Goal: Task Accomplishment & Management: Manage account settings

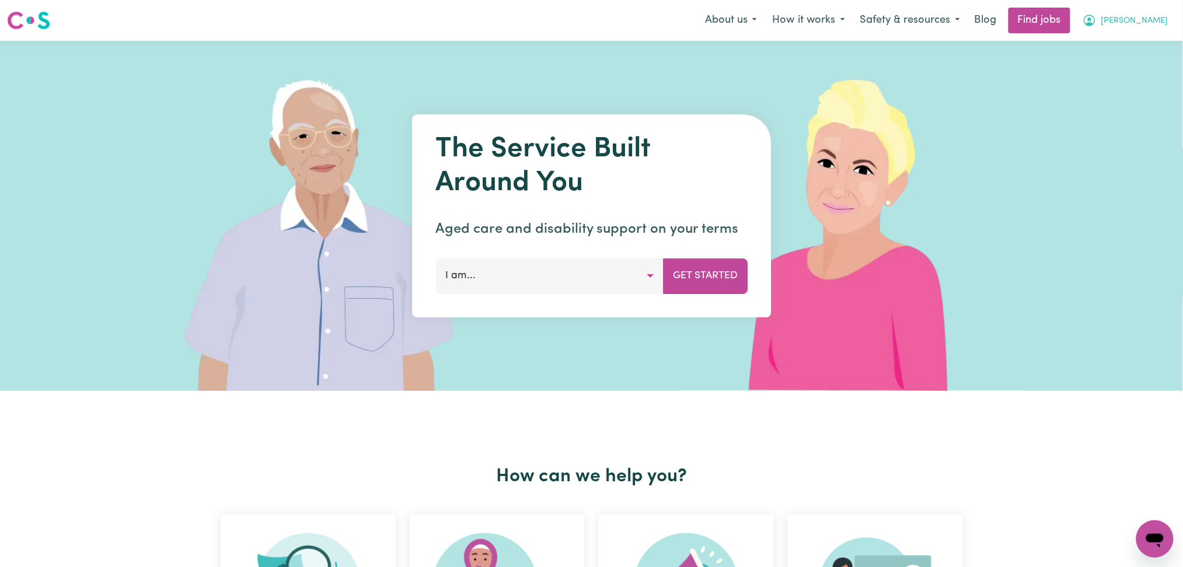
drag, startPoint x: 1162, startPoint y: 17, endPoint x: 1154, endPoint y: 31, distance: 15.9
click at [1160, 19] on span "[PERSON_NAME]" at bounding box center [1134, 21] width 67 height 13
click at [1122, 90] on link "Logout" at bounding box center [1129, 89] width 92 height 22
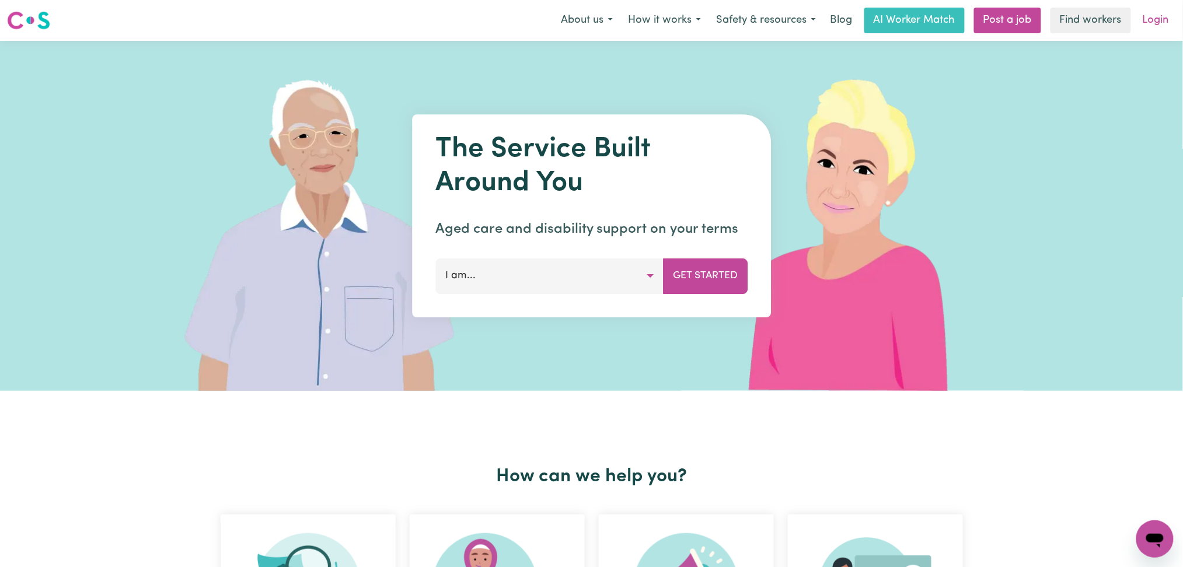
click at [1167, 11] on link "Login" at bounding box center [1156, 21] width 40 height 26
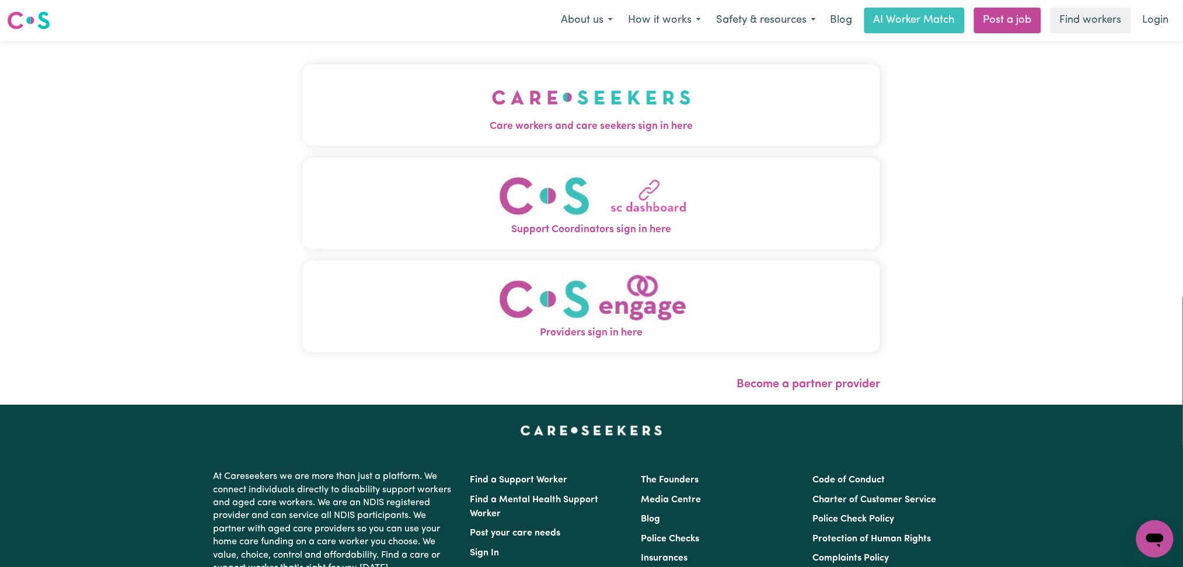
click at [490, 127] on span "Care workers and care seekers sign in here" at bounding box center [592, 126] width 578 height 15
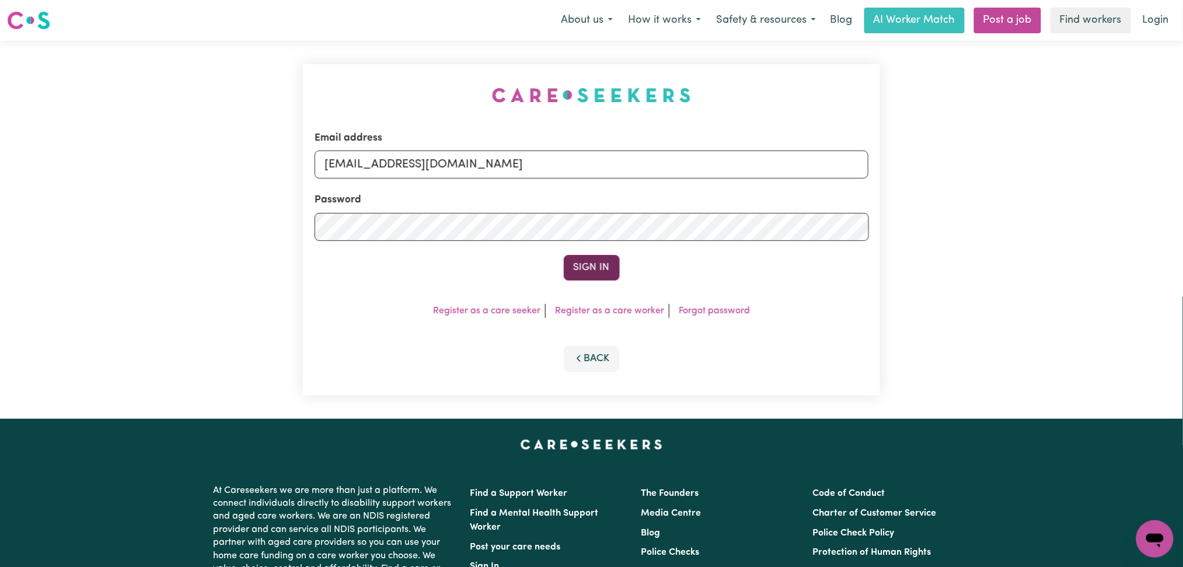
click at [602, 271] on button "Sign In" at bounding box center [592, 268] width 56 height 26
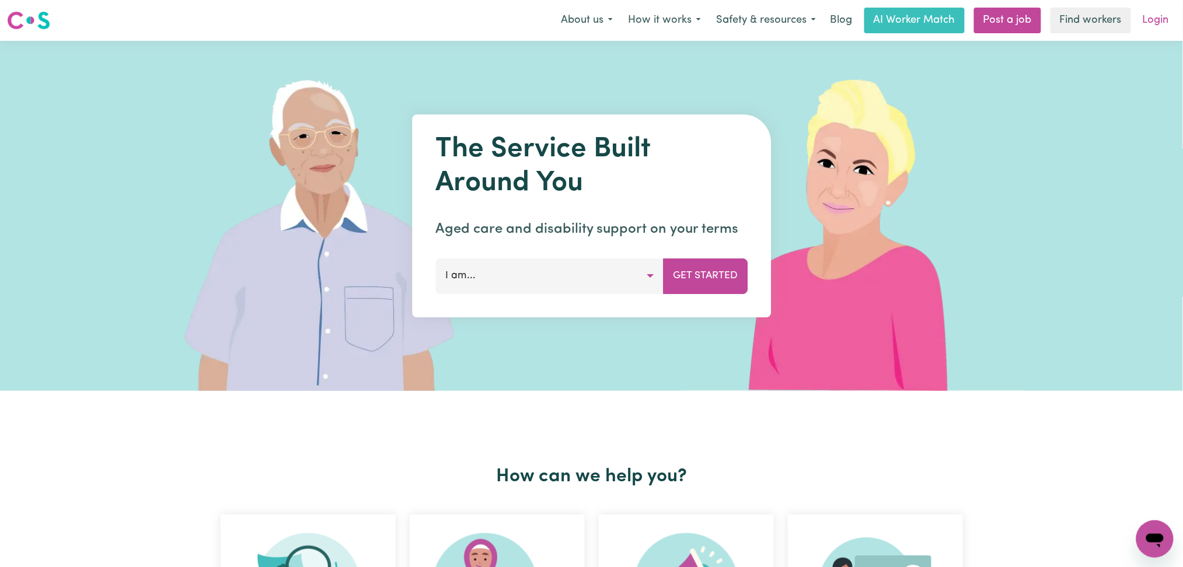
click at [1162, 18] on link "Login" at bounding box center [1156, 21] width 40 height 26
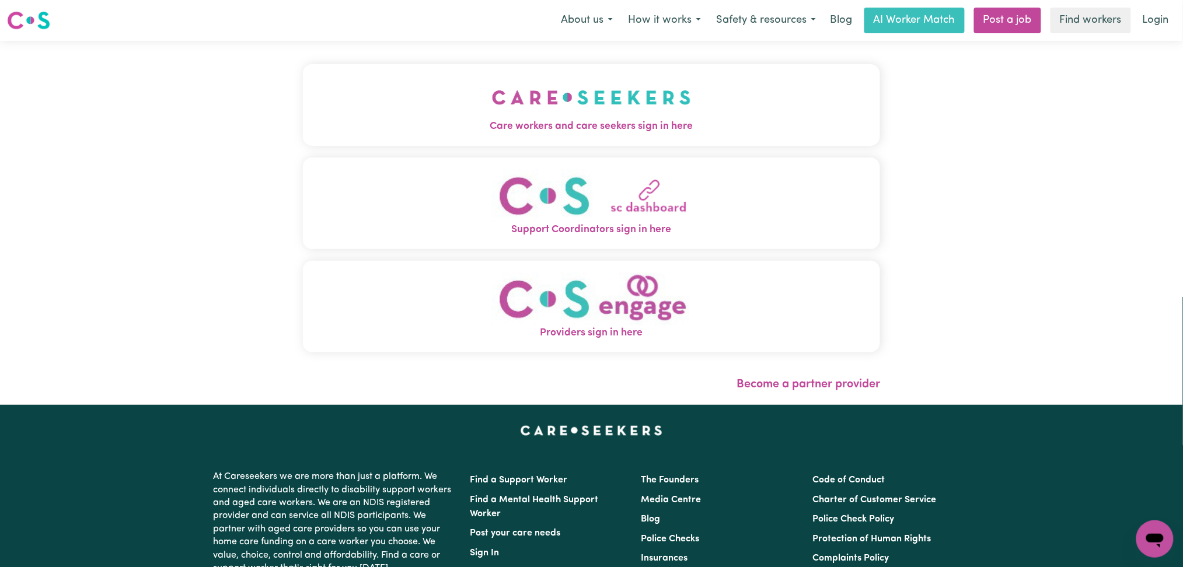
click at [428, 135] on button "Care workers and care seekers sign in here" at bounding box center [592, 105] width 578 height 82
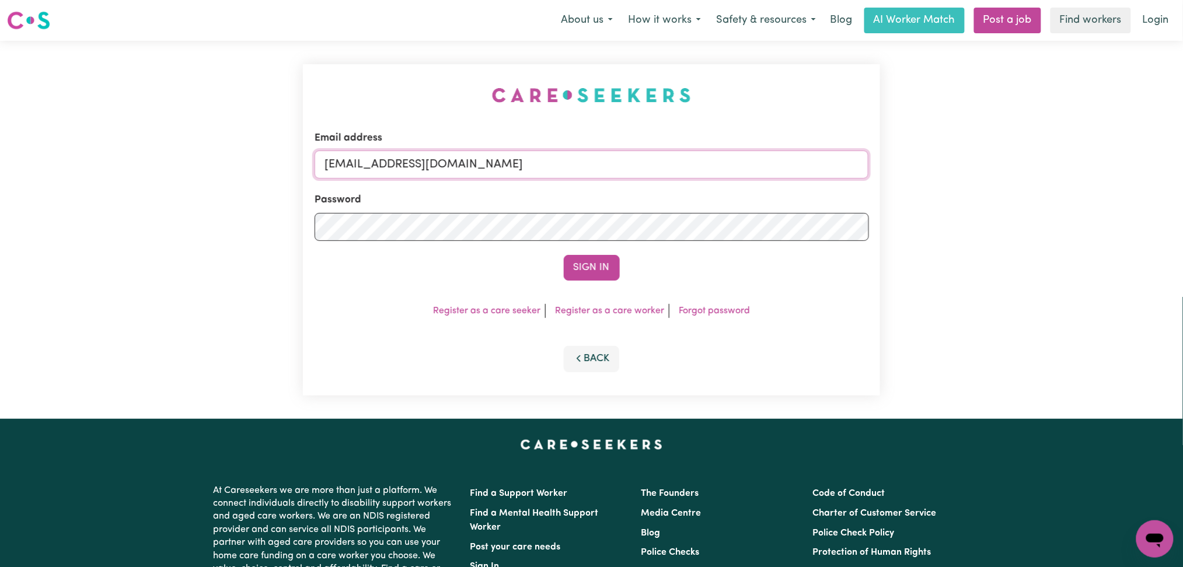
drag, startPoint x: 442, startPoint y: 165, endPoint x: 434, endPoint y: 174, distance: 12.4
click at [442, 165] on input "[EMAIL_ADDRESS][DOMAIN_NAME]" at bounding box center [592, 165] width 555 height 28
drag, startPoint x: 386, startPoint y: 163, endPoint x: 705, endPoint y: 177, distance: 318.5
click at [705, 177] on input "Superuser~jakedworkin@hotmail.com" at bounding box center [592, 165] width 555 height 28
type input "Superuser~chantellerisbey@icloud.com"
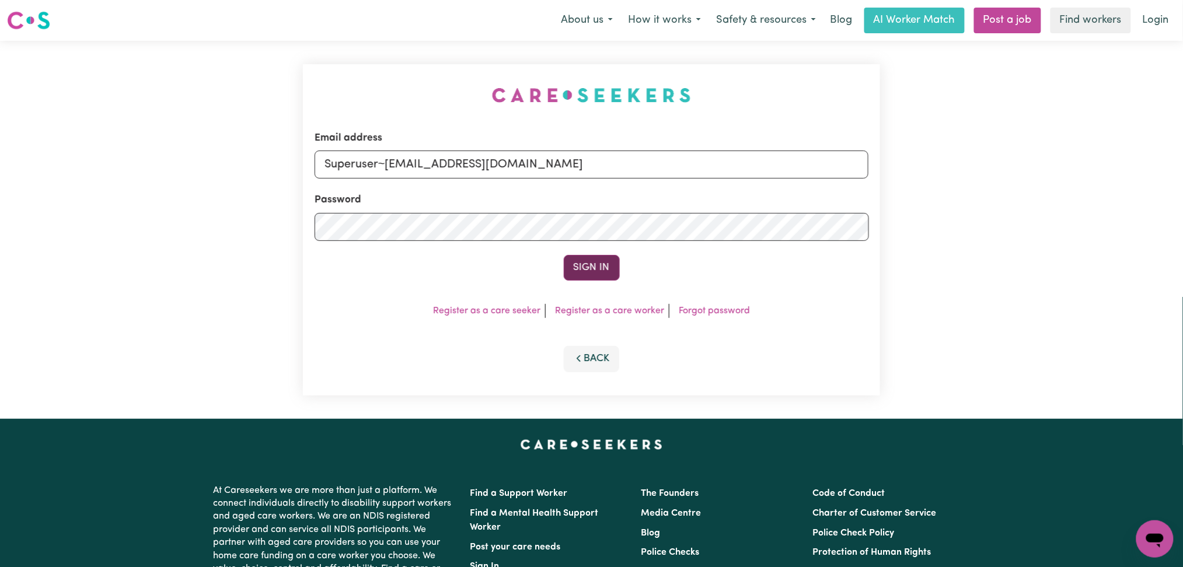
click at [577, 263] on button "Sign In" at bounding box center [592, 268] width 56 height 26
